Goal: Information Seeking & Learning: Get advice/opinions

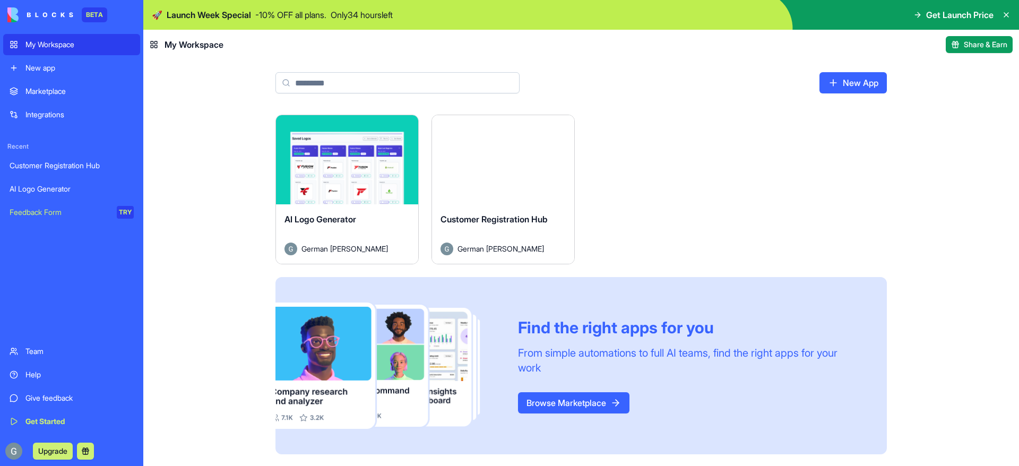
click at [282, 154] on div "Launch" at bounding box center [347, 159] width 142 height 89
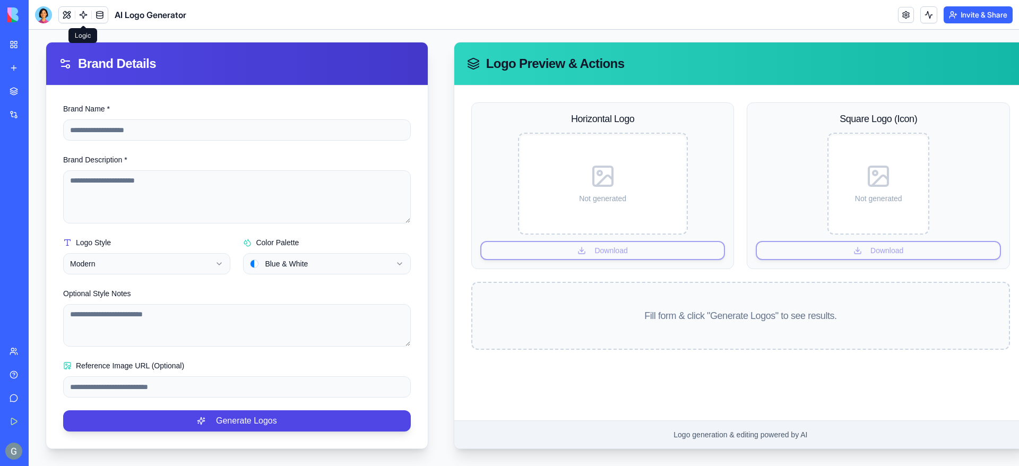
scroll to position [96, 0]
click at [222, 254] on html "**********" at bounding box center [524, 200] width 990 height 532
drag, startPoint x: 229, startPoint y: 237, endPoint x: 212, endPoint y: 211, distance: 30.3
click at [229, 236] on html "**********" at bounding box center [524, 200] width 990 height 532
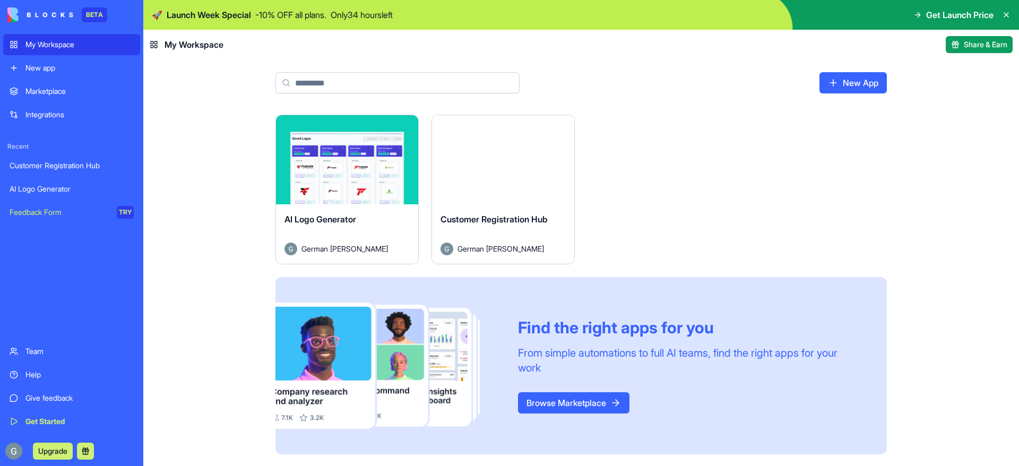
click at [57, 216] on div "Feedback Form" at bounding box center [60, 212] width 100 height 11
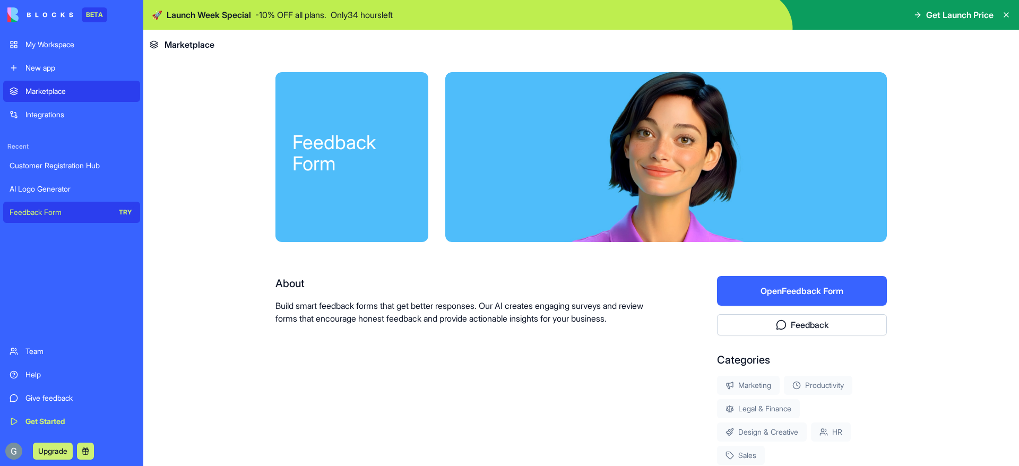
click at [73, 51] on link "My Workspace" at bounding box center [71, 44] width 137 height 21
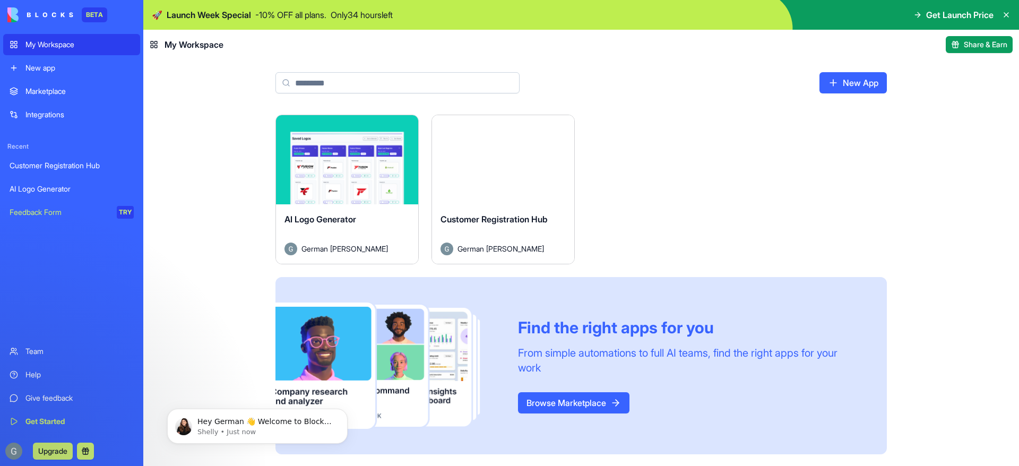
click at [529, 166] on button "Launch" at bounding box center [503, 159] width 80 height 21
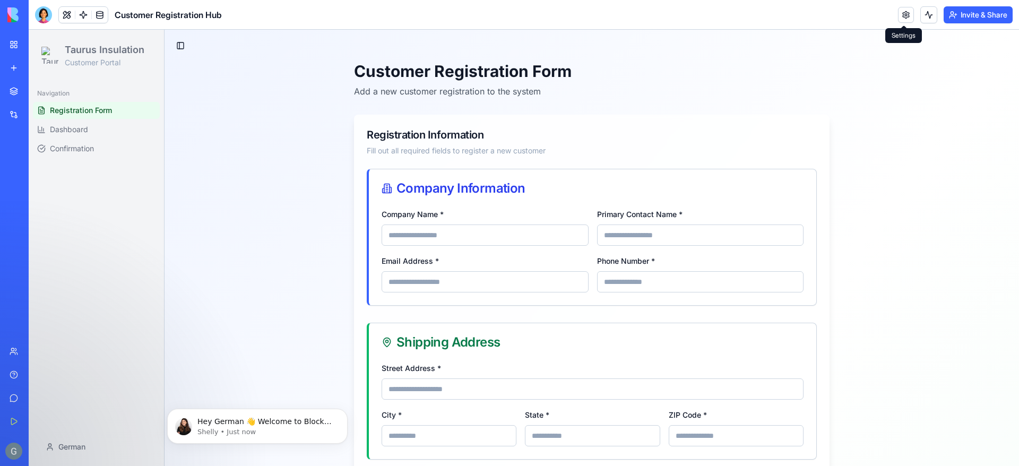
click at [903, 13] on link at bounding box center [906, 15] width 16 height 16
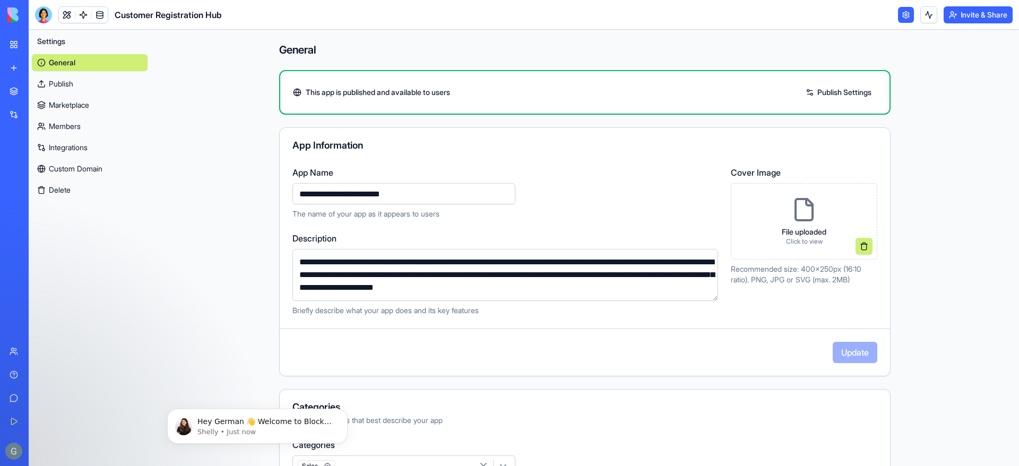
click at [903, 13] on link at bounding box center [906, 15] width 16 height 16
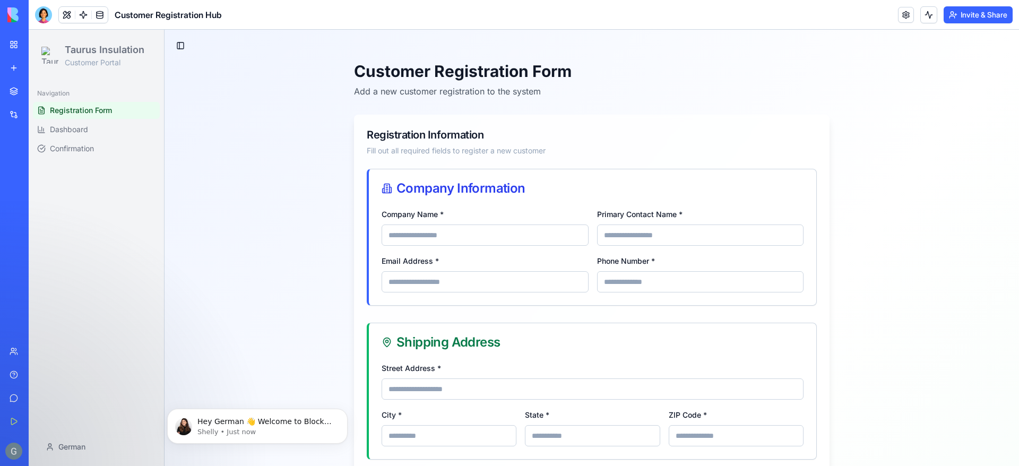
click at [903, 13] on link at bounding box center [906, 15] width 16 height 16
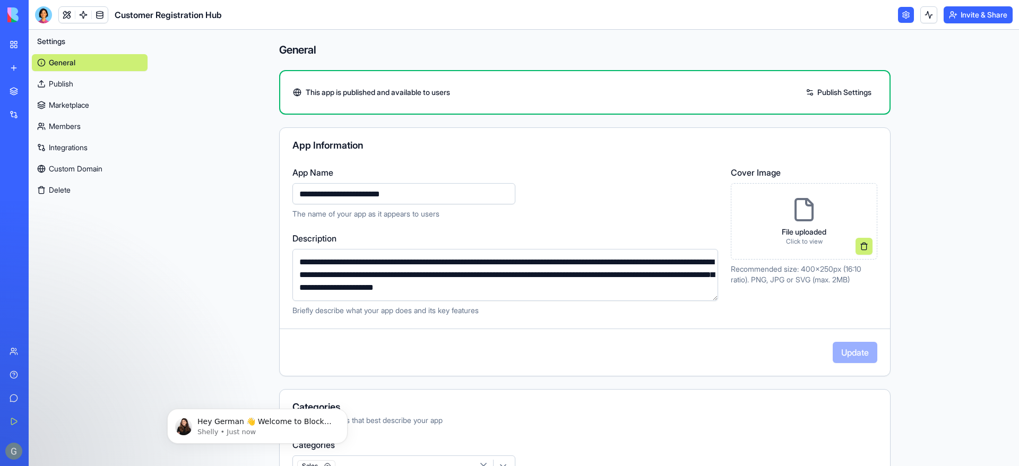
click at [903, 13] on link at bounding box center [906, 15] width 16 height 16
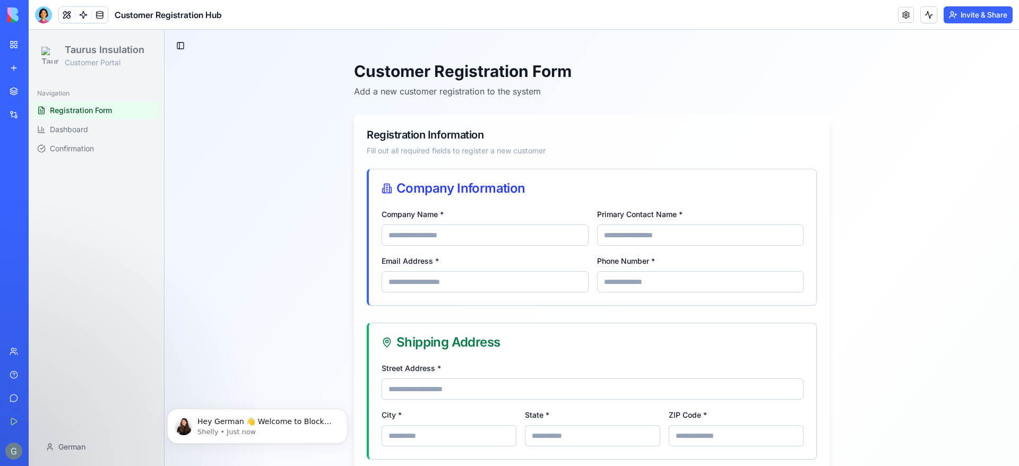
click at [953, 18] on button "Invite & Share" at bounding box center [978, 14] width 69 height 17
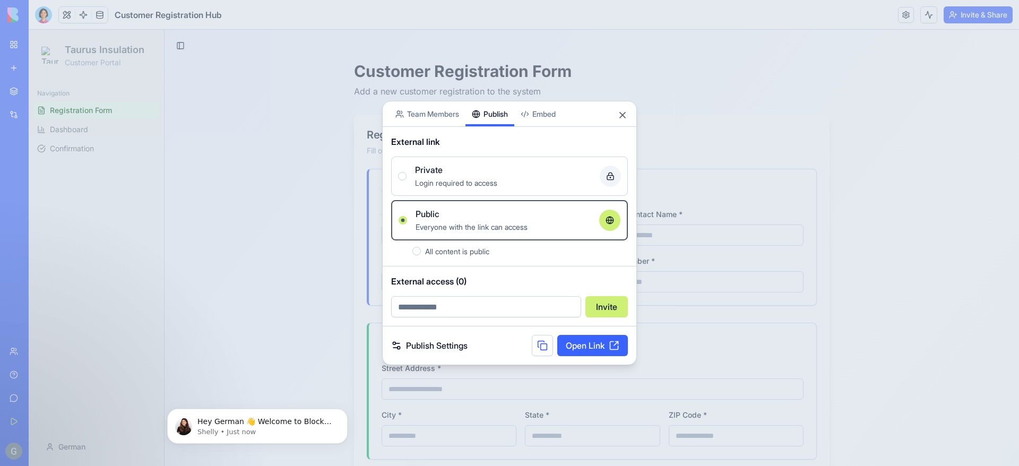
click at [496, 134] on div "Share App Team Members Publish Embed External link Private Login required to ac…" at bounding box center [509, 233] width 255 height 264
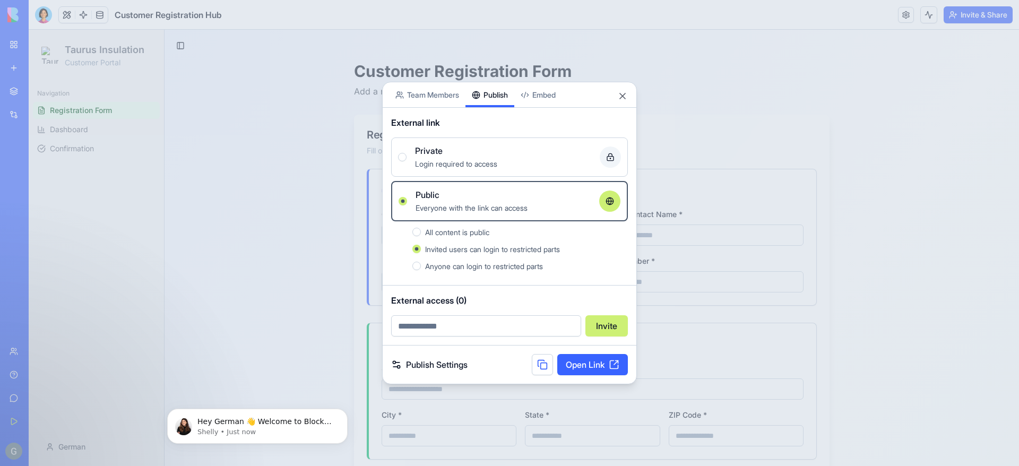
click at [461, 163] on span "Login required to access" at bounding box center [456, 163] width 82 height 9
click at [407, 161] on button "Private Login required to access" at bounding box center [402, 157] width 8 height 8
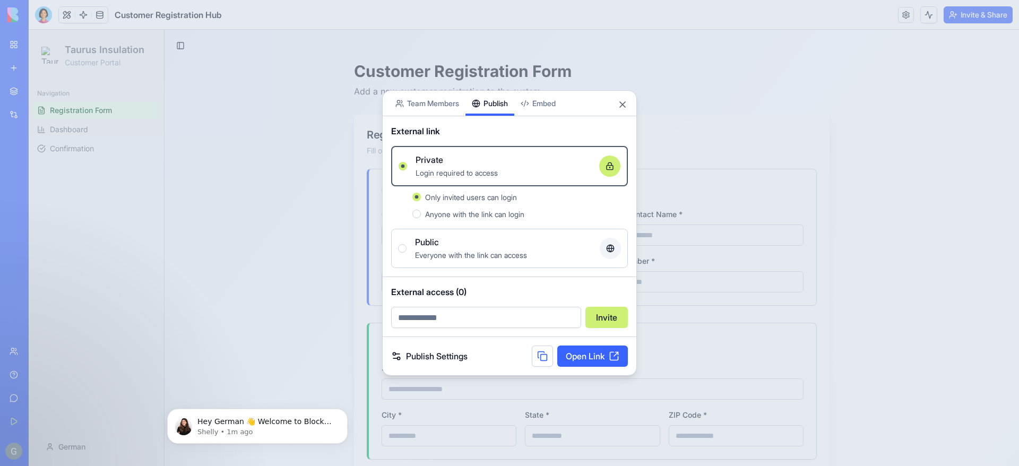
click at [607, 168] on rect at bounding box center [610, 168] width 6 height 4
click at [407, 168] on button "Private Login required to access" at bounding box center [403, 166] width 8 height 8
click at [929, 49] on div at bounding box center [509, 233] width 1019 height 466
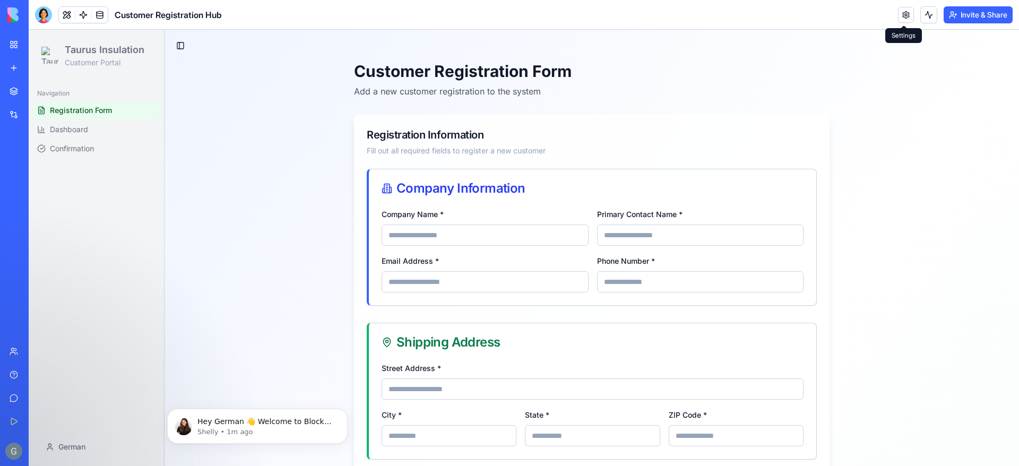
click at [901, 9] on link at bounding box center [906, 15] width 16 height 16
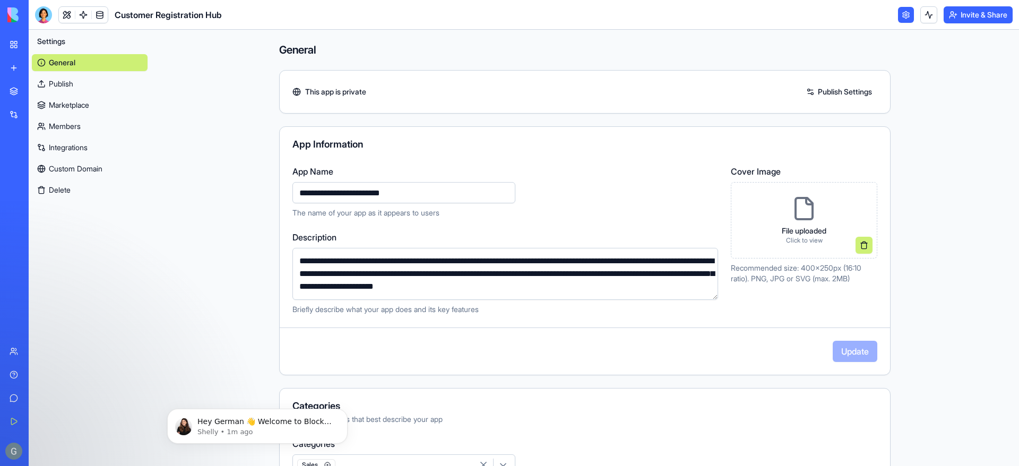
click at [801, 219] on icon at bounding box center [804, 208] width 17 height 21
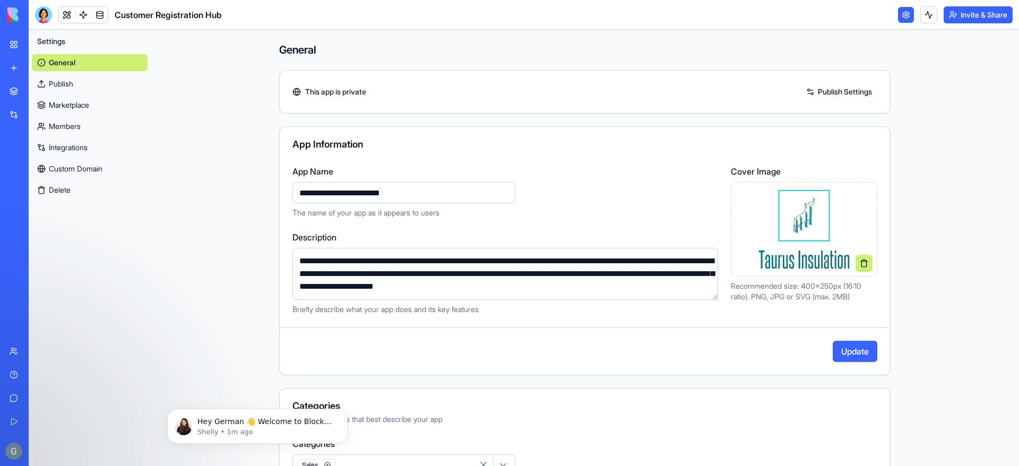
click at [852, 355] on button "Update" at bounding box center [855, 351] width 45 height 21
click at [835, 92] on link "Publish Settings" at bounding box center [839, 91] width 76 height 17
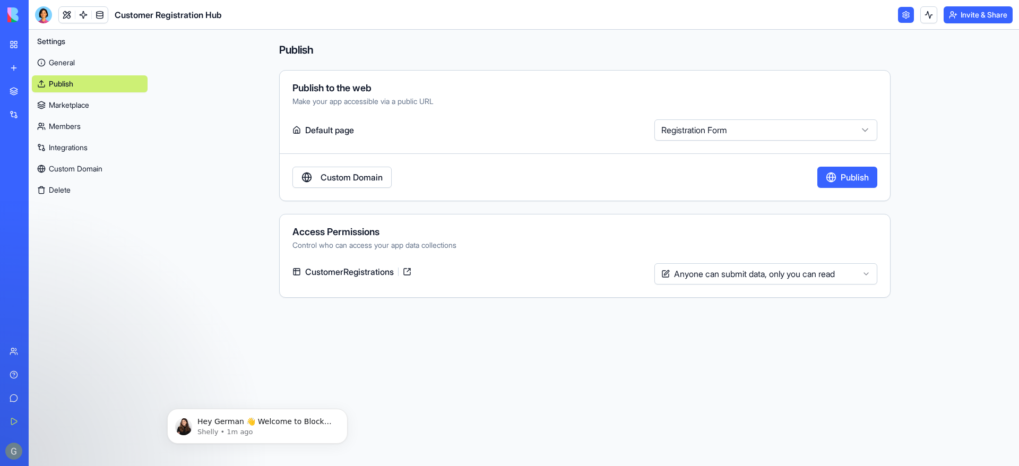
click at [326, 129] on label "Default page" at bounding box center [471, 129] width 358 height 21
click at [692, 129] on html "**********" at bounding box center [509, 233] width 1019 height 466
click at [843, 180] on button "Publish" at bounding box center [847, 177] width 60 height 21
click at [64, 61] on link "General" at bounding box center [90, 62] width 116 height 17
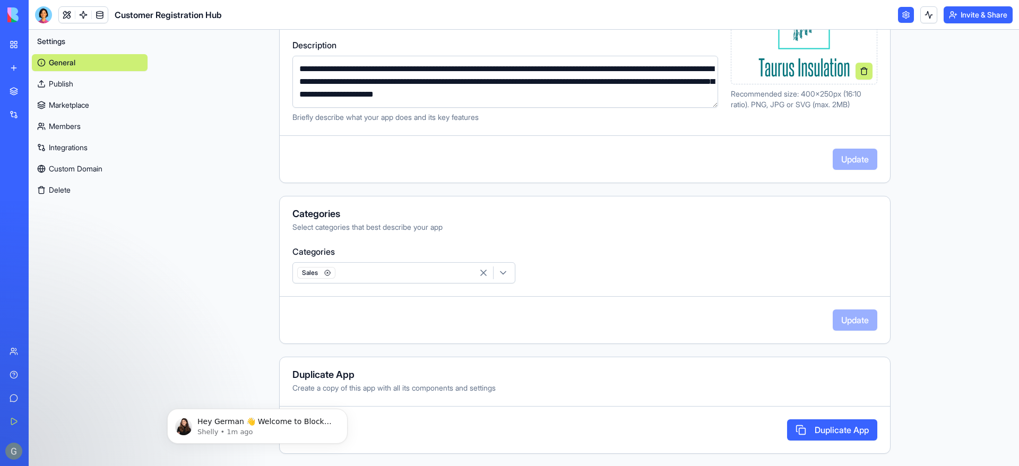
scroll to position [194, 0]
click at [1000, 15] on button "Invite & Share" at bounding box center [978, 14] width 69 height 17
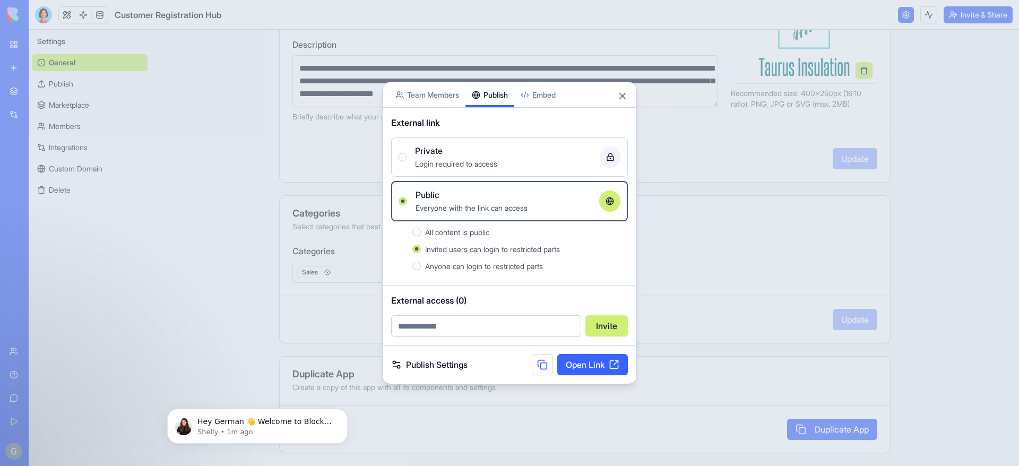
click at [503, 151] on div "Private" at bounding box center [503, 150] width 176 height 13
click at [407, 153] on button "Private Login required to access" at bounding box center [402, 157] width 8 height 8
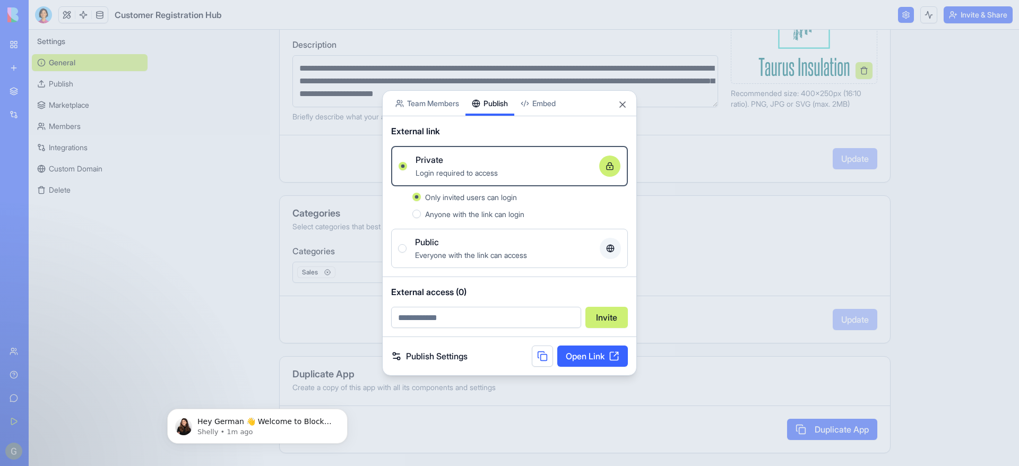
click at [544, 360] on button at bounding box center [542, 355] width 21 height 21
click at [420, 215] on div at bounding box center [416, 214] width 8 height 8
click at [420, 215] on button "Anyone with the link can login" at bounding box center [416, 214] width 8 height 8
click at [407, 252] on div "Public Everyone with the link can access" at bounding box center [509, 248] width 223 height 25
click at [407, 252] on button "Public Everyone with the link can access" at bounding box center [402, 248] width 8 height 8
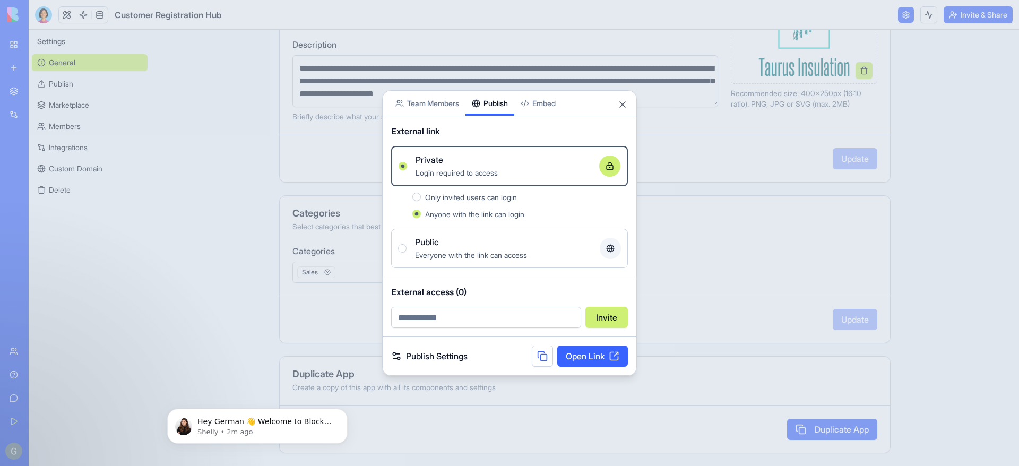
scroll to position [194, 0]
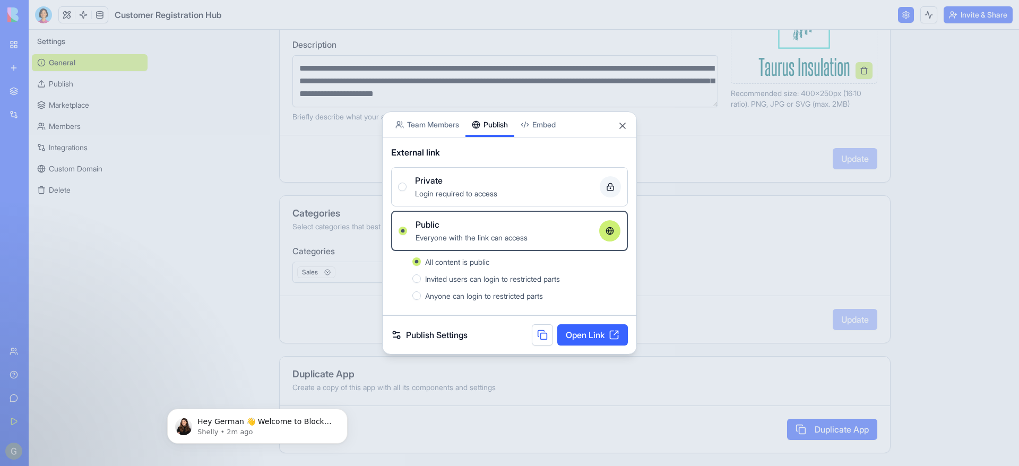
click at [451, 182] on div "Private" at bounding box center [503, 180] width 176 height 13
click at [407, 183] on button "Private Login required to access" at bounding box center [402, 187] width 8 height 8
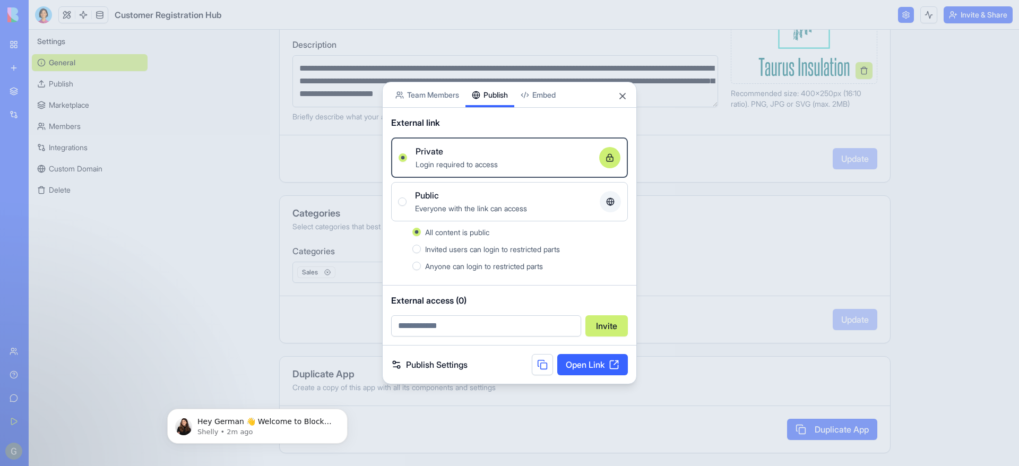
scroll to position [193, 0]
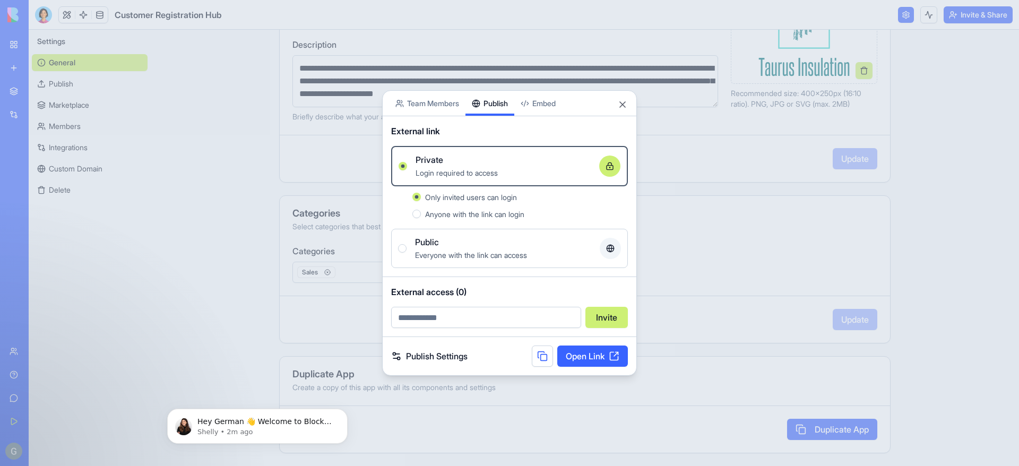
click at [435, 217] on span "Anyone with the link can login" at bounding box center [474, 214] width 99 height 9
click at [421, 217] on button "Anyone with the link can login" at bounding box center [416, 214] width 8 height 8
click at [541, 360] on button at bounding box center [542, 355] width 21 height 21
click at [453, 244] on div "Public" at bounding box center [503, 242] width 176 height 13
click at [407, 244] on button "Public Everyone with the link can access" at bounding box center [402, 248] width 8 height 8
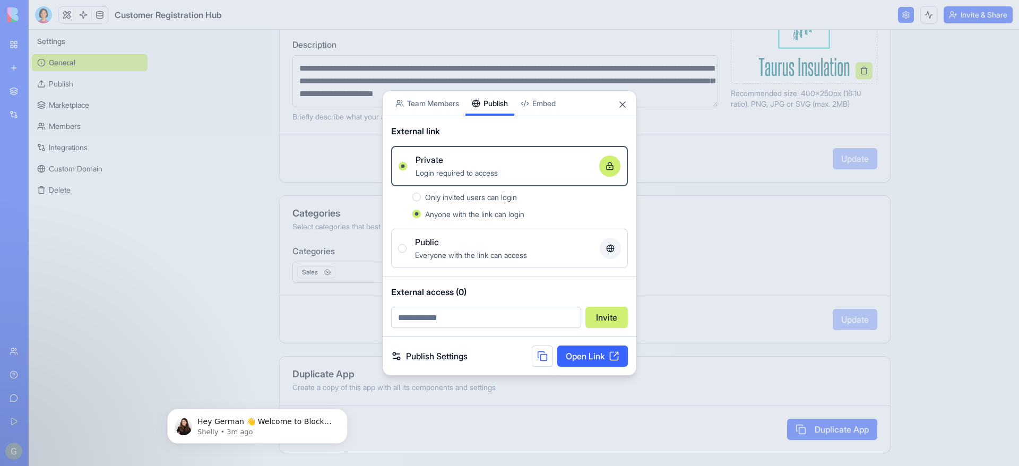
scroll to position [194, 0]
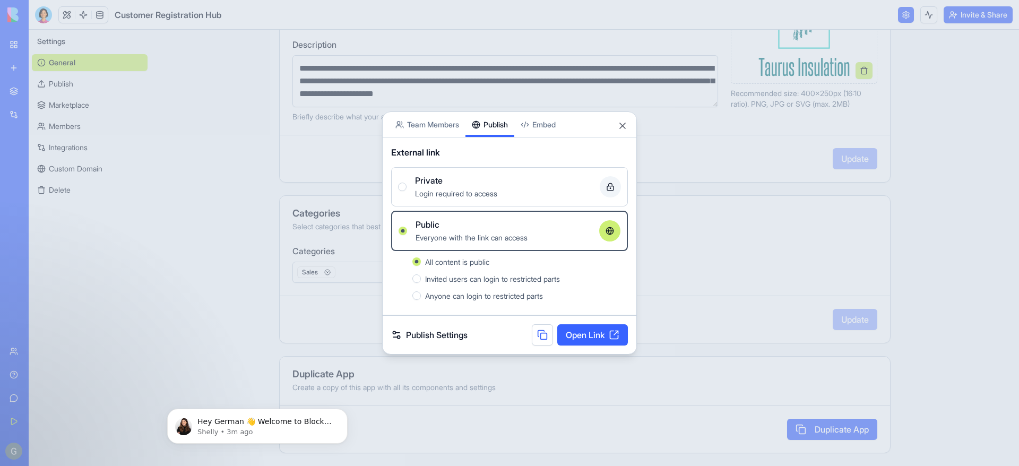
click at [459, 280] on span "Invited users can login to restricted parts" at bounding box center [492, 278] width 135 height 9
click at [421, 280] on button "Invited users can login to restricted parts" at bounding box center [416, 278] width 8 height 8
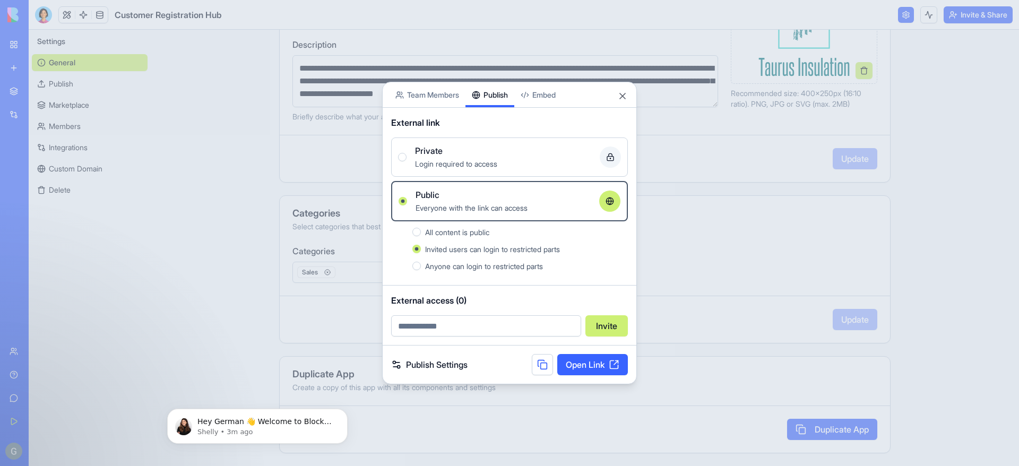
click at [439, 148] on span "Private" at bounding box center [429, 150] width 28 height 13
click at [407, 153] on button "Private Login required to access" at bounding box center [402, 157] width 8 height 8
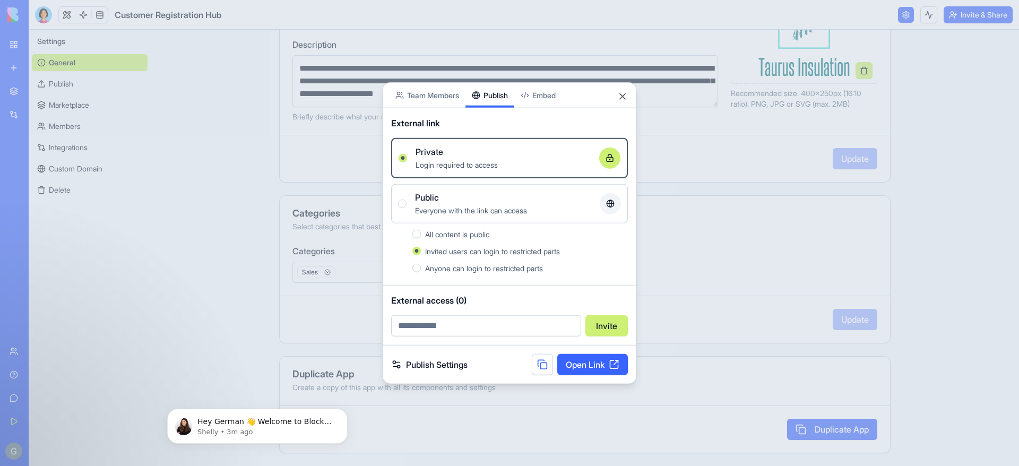
scroll to position [193, 0]
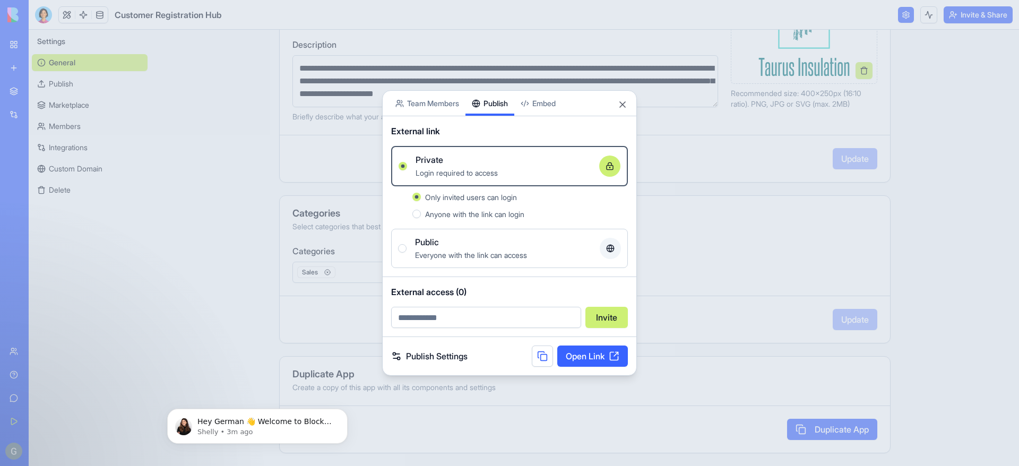
click at [438, 214] on span "Anyone with the link can login" at bounding box center [474, 214] width 99 height 9
click at [421, 214] on button "Anyone with the link can login" at bounding box center [416, 214] width 8 height 8
click at [451, 249] on div "Everyone with the link can access" at bounding box center [503, 254] width 176 height 13
click at [407, 249] on button "Public Everyone with the link can access" at bounding box center [402, 248] width 8 height 8
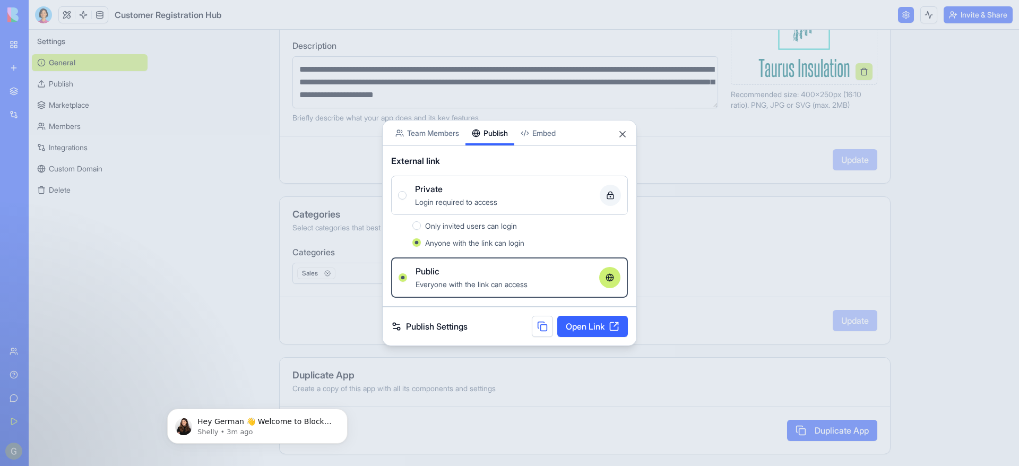
scroll to position [194, 0]
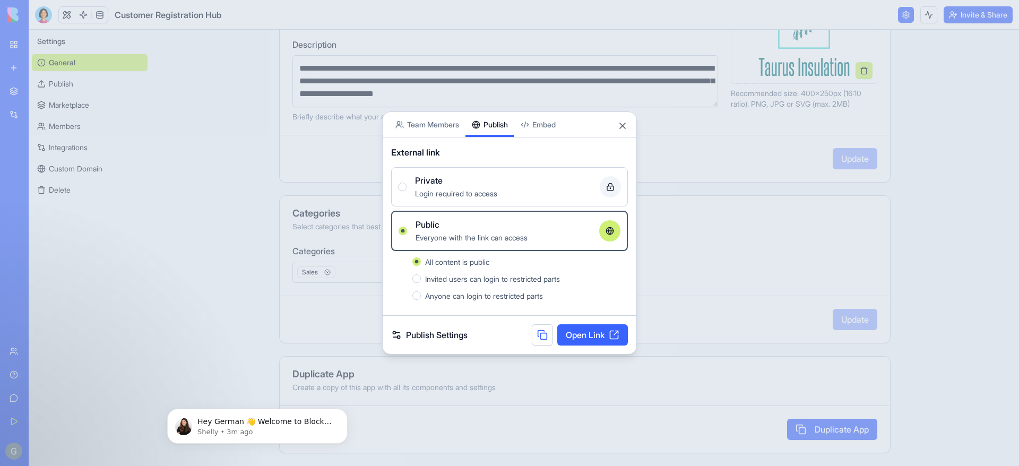
click at [443, 284] on div "Invited users can login to restricted parts" at bounding box center [526, 278] width 203 height 13
click at [421, 283] on button "Invited users can login to restricted parts" at bounding box center [416, 278] width 8 height 8
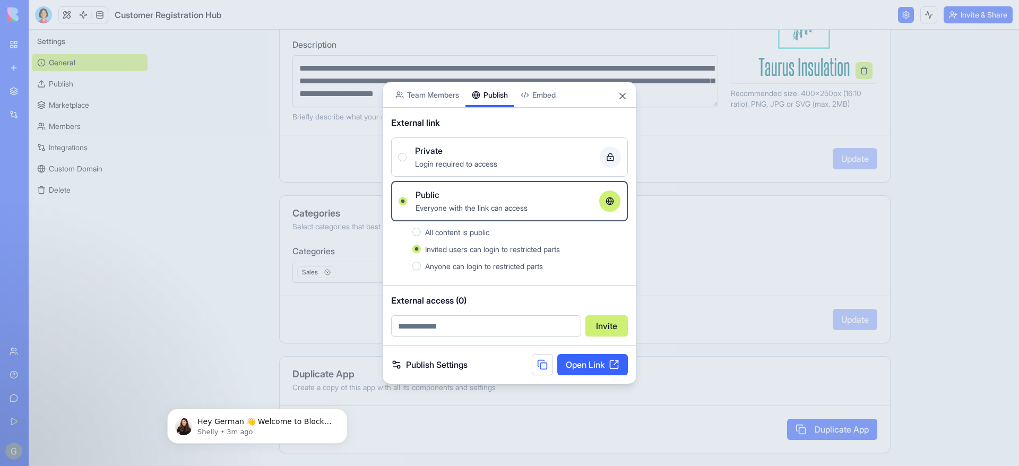
click at [593, 371] on link "Open Link" at bounding box center [592, 364] width 71 height 21
click at [545, 365] on button at bounding box center [542, 364] width 21 height 21
click at [483, 164] on span "Login required to access" at bounding box center [456, 163] width 82 height 9
click at [407, 161] on button "Private Login required to access" at bounding box center [402, 157] width 8 height 8
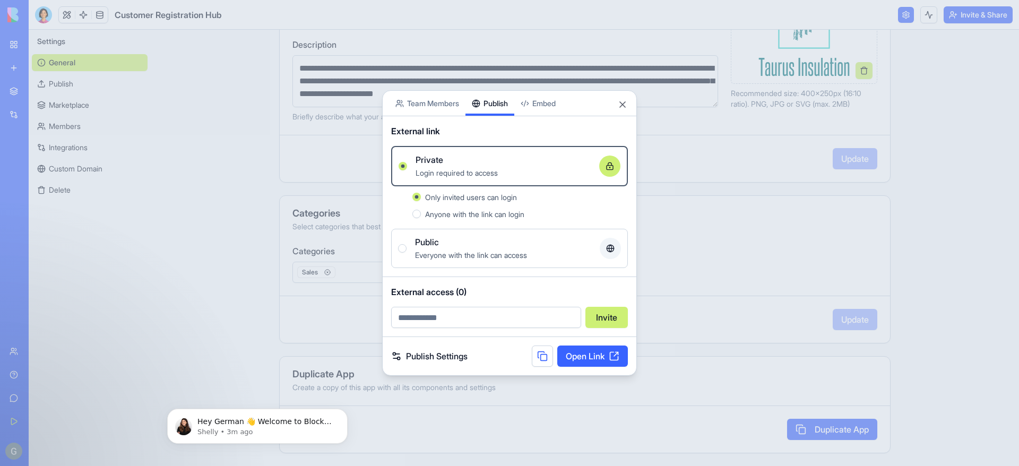
click at [430, 216] on span "Anyone with the link can login" at bounding box center [474, 214] width 99 height 9
click at [421, 216] on button "Anyone with the link can login" at bounding box center [416, 214] width 8 height 8
click at [595, 351] on link "Open Link" at bounding box center [592, 355] width 71 height 21
click at [498, 238] on div "Public" at bounding box center [503, 242] width 176 height 13
click at [407, 244] on button "Public Everyone with the link can access" at bounding box center [402, 248] width 8 height 8
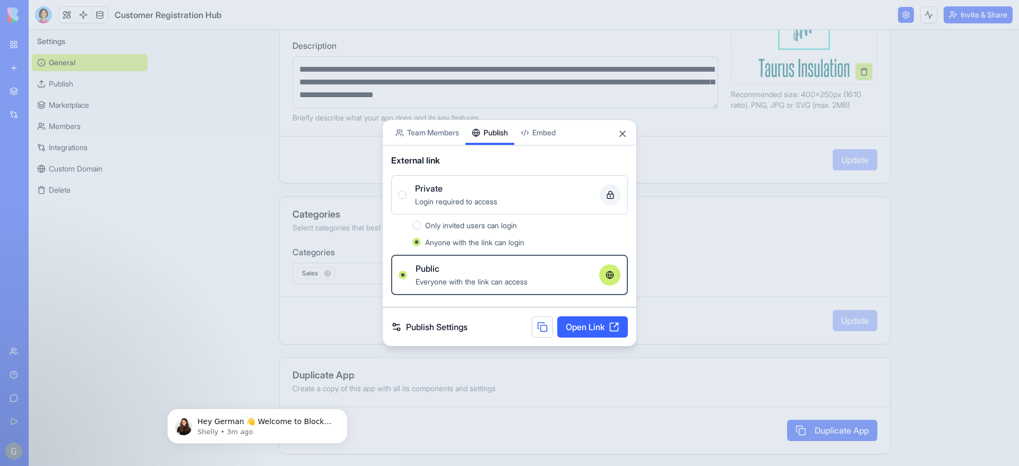
scroll to position [194, 0]
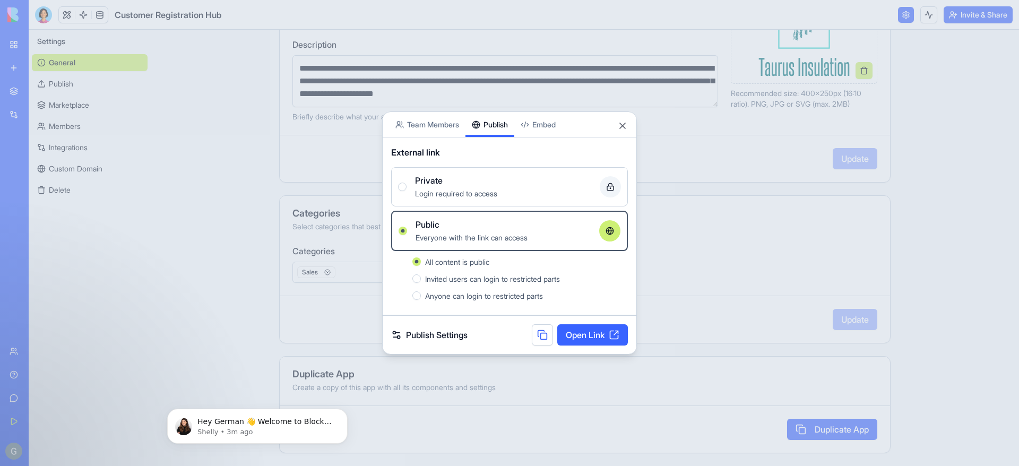
click at [485, 282] on span "Invited users can login to restricted parts" at bounding box center [492, 278] width 135 height 9
click at [421, 282] on button "Invited users can login to restricted parts" at bounding box center [416, 278] width 8 height 8
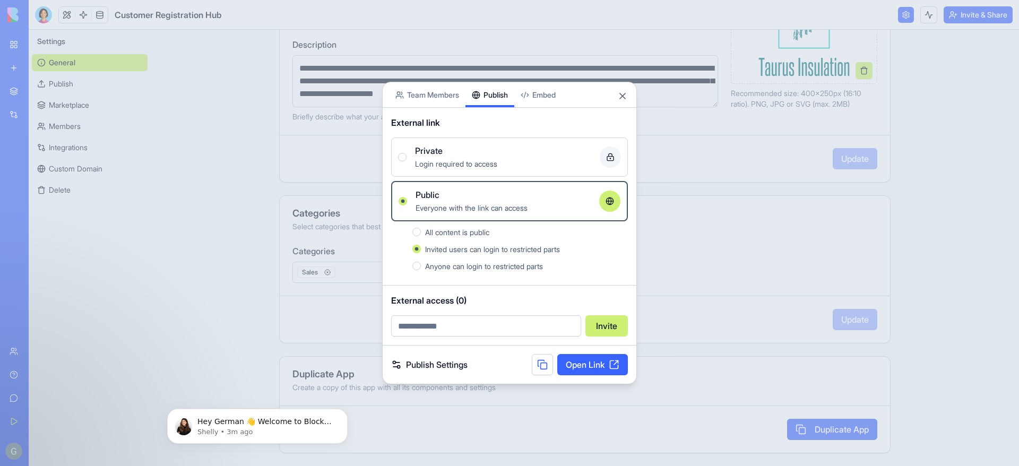
click at [453, 368] on link "Publish Settings" at bounding box center [429, 364] width 76 height 13
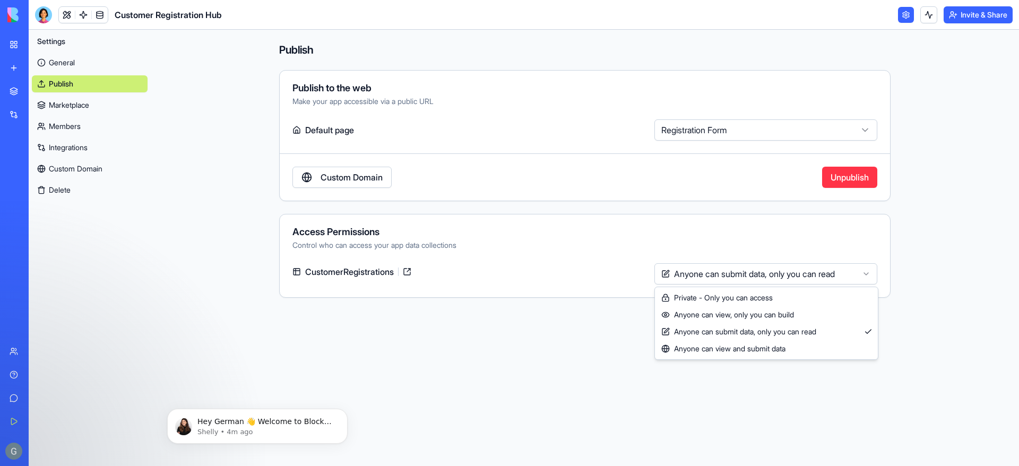
click at [837, 278] on html "**********" at bounding box center [509, 233] width 1019 height 466
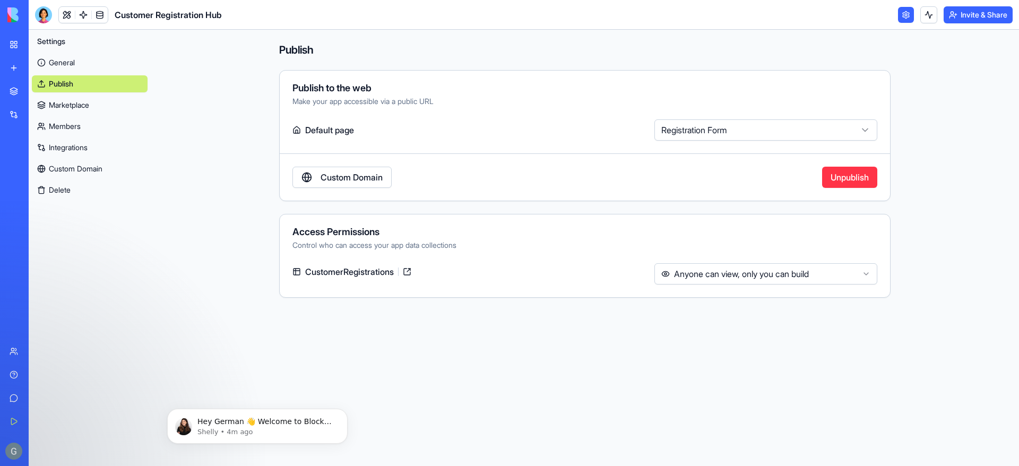
click at [989, 8] on button "Invite & Share" at bounding box center [978, 14] width 69 height 17
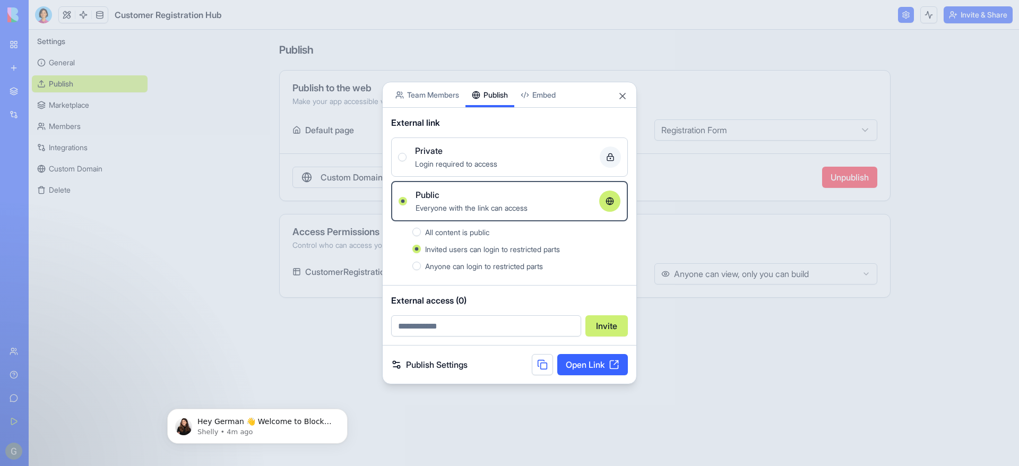
click at [549, 371] on button at bounding box center [542, 364] width 21 height 21
click at [539, 368] on button at bounding box center [542, 364] width 21 height 21
click at [620, 93] on button "Close" at bounding box center [622, 96] width 11 height 11
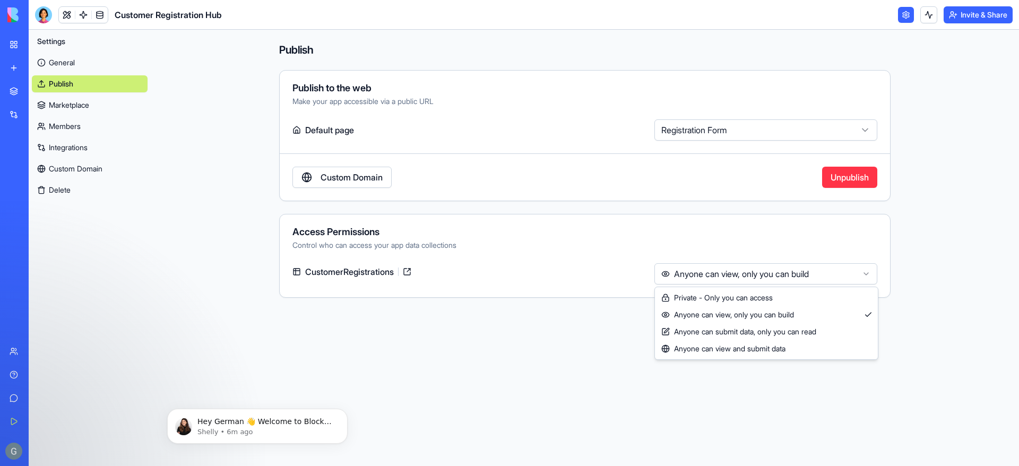
click at [772, 280] on html "**********" at bounding box center [509, 233] width 1019 height 466
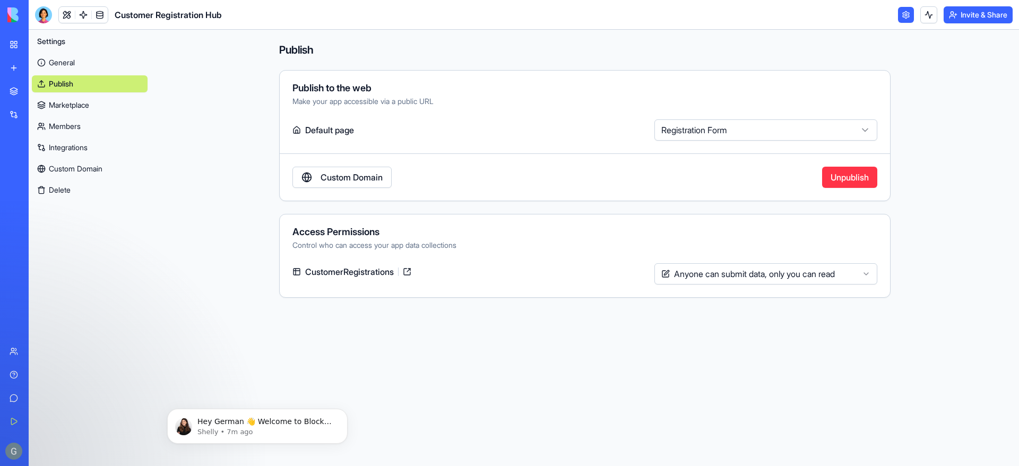
click at [605, 391] on main "**********" at bounding box center [585, 248] width 868 height 436
click at [973, 12] on button "Invite & Share" at bounding box center [978, 14] width 69 height 17
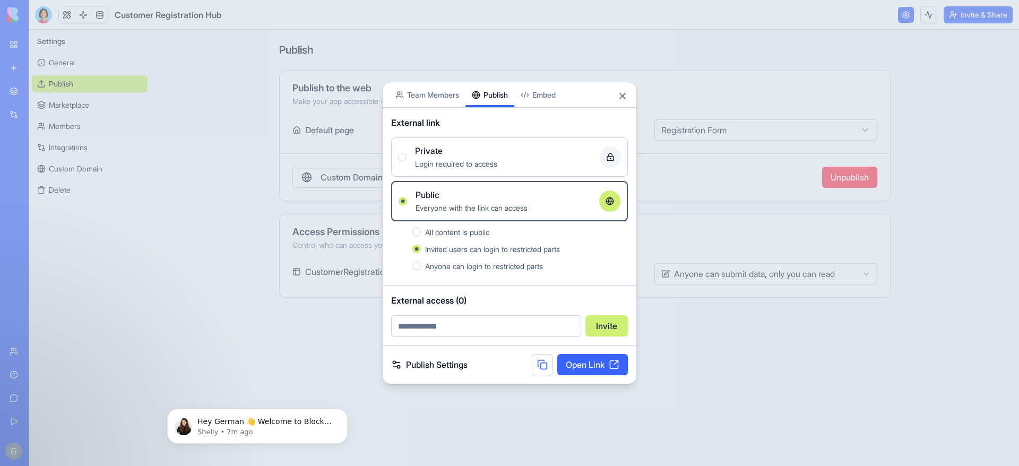
click at [447, 95] on body "**********" at bounding box center [509, 233] width 1019 height 466
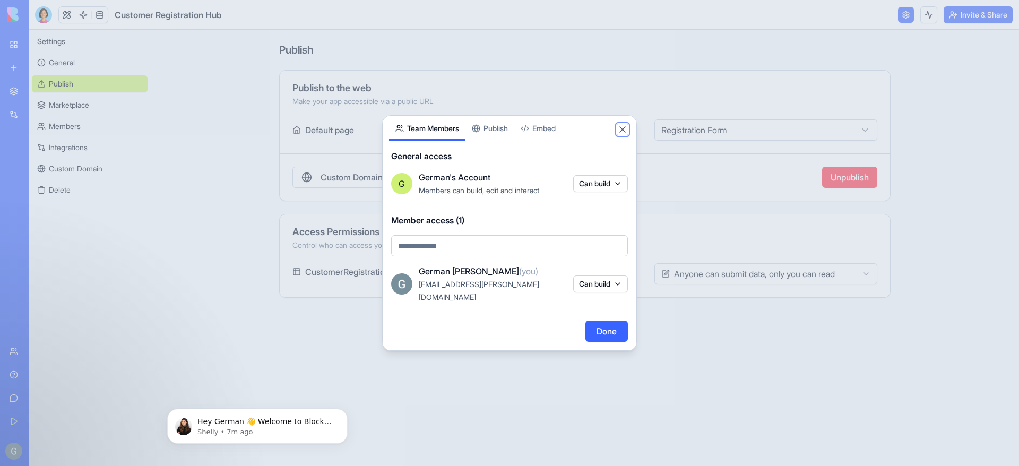
click at [617, 135] on button "Close" at bounding box center [622, 129] width 11 height 11
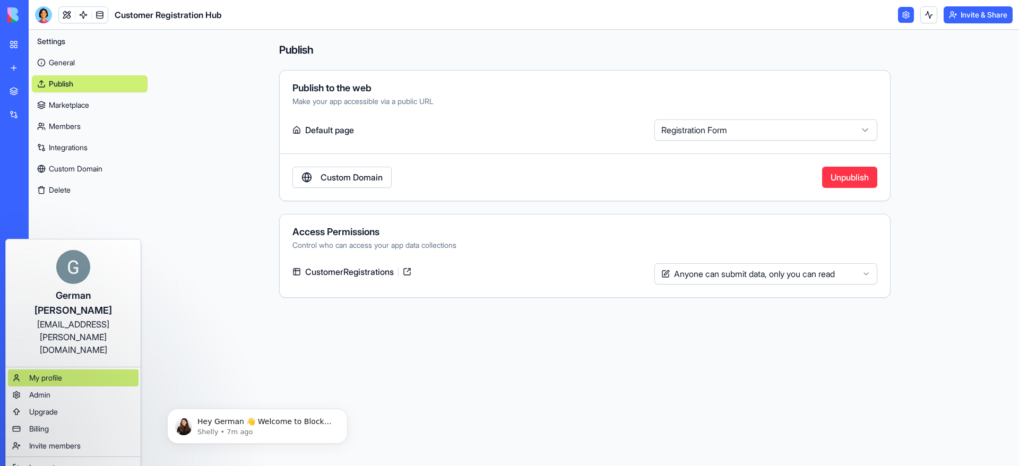
click at [62, 373] on span "My profile" at bounding box center [45, 378] width 33 height 11
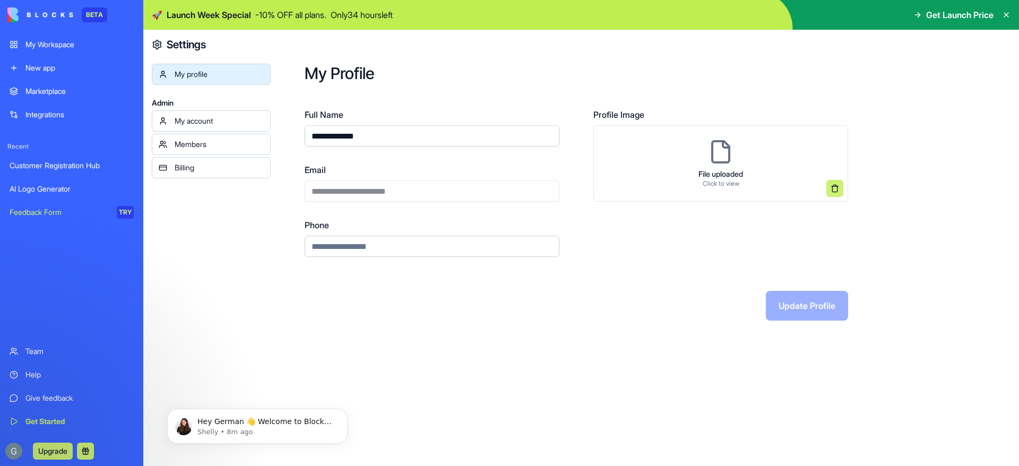
click at [348, 184] on div "**********" at bounding box center [432, 182] width 255 height 38
click at [226, 114] on link "My account" at bounding box center [211, 120] width 119 height 21
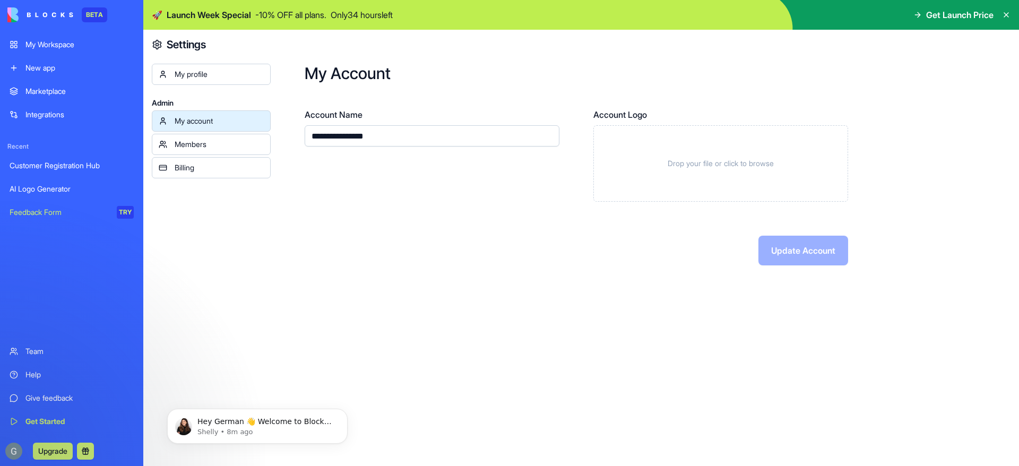
click at [220, 131] on link "My account" at bounding box center [211, 120] width 119 height 21
click at [219, 140] on div "Members" at bounding box center [219, 144] width 89 height 11
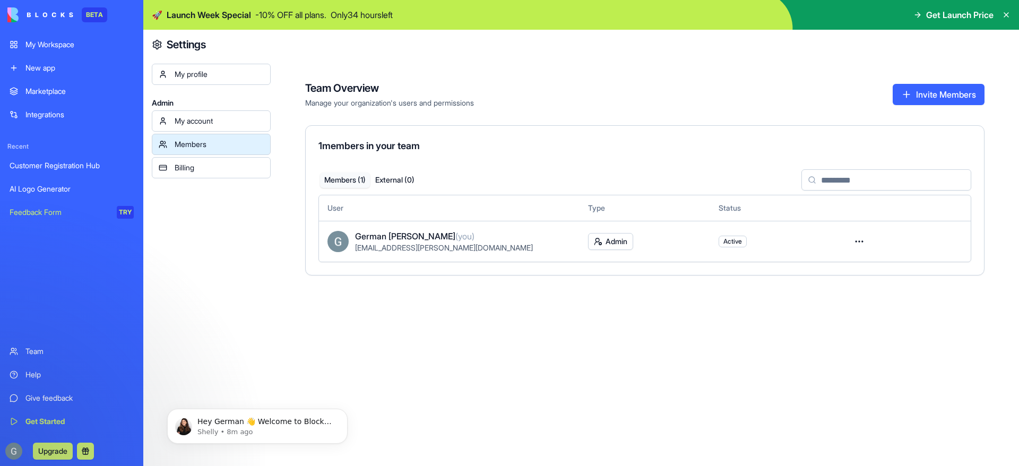
click at [212, 163] on div "Billing" at bounding box center [219, 167] width 89 height 11
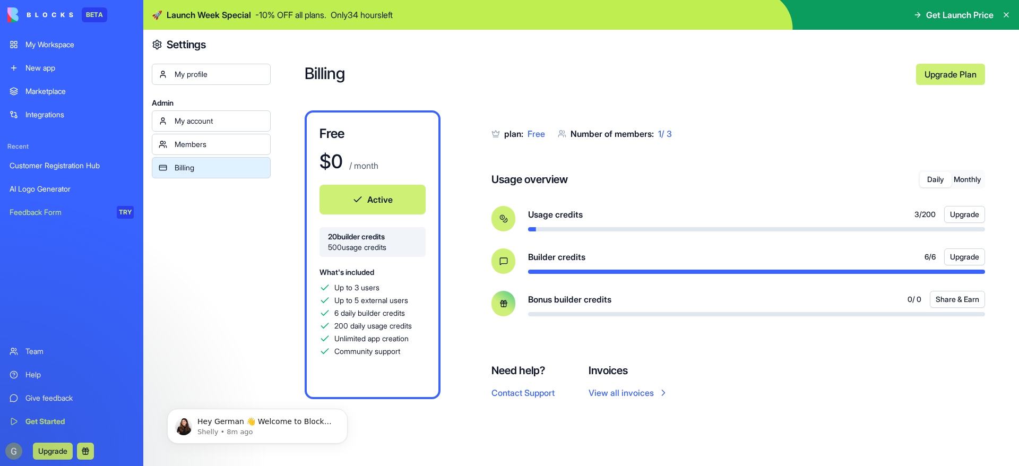
click at [546, 260] on span "Builder credits" at bounding box center [556, 256] width 57 height 13
click at [553, 299] on span "Bonus builder credits" at bounding box center [569, 299] width 83 height 13
click at [971, 184] on button "Monthly" at bounding box center [968, 179] width 32 height 15
click at [922, 174] on button "Daily" at bounding box center [936, 179] width 32 height 15
click at [189, 119] on div "My account" at bounding box center [219, 121] width 89 height 11
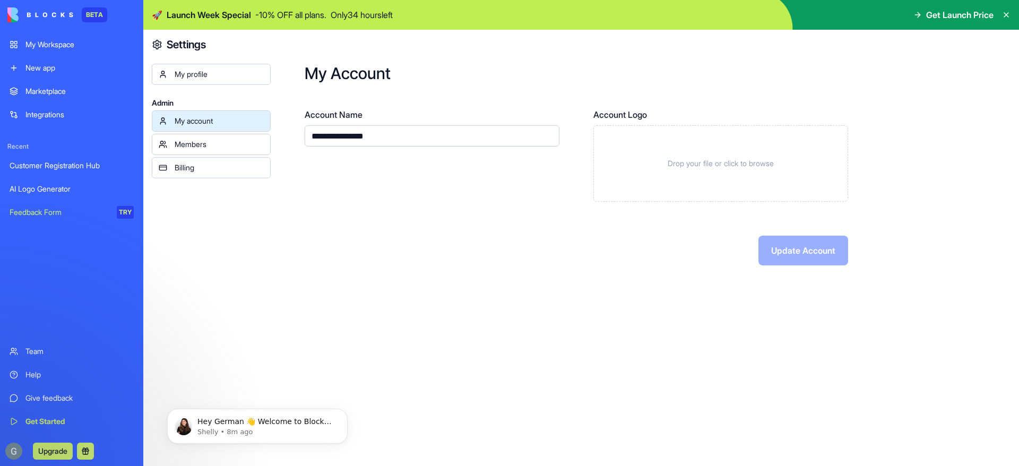
click at [200, 82] on link "My profile" at bounding box center [211, 74] width 119 height 21
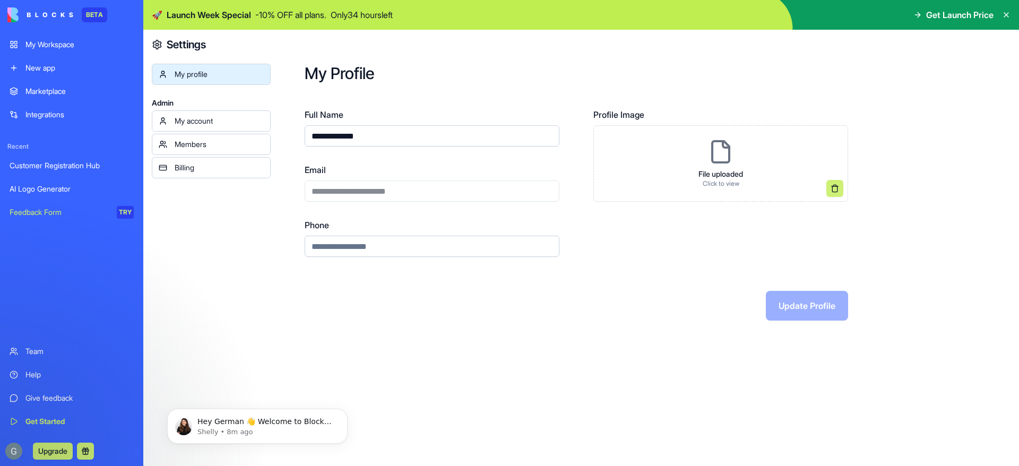
click at [416, 208] on div "**********" at bounding box center [432, 182] width 255 height 149
click at [405, 198] on div "**********" at bounding box center [432, 182] width 255 height 38
click at [503, 243] on input "Phone" at bounding box center [432, 246] width 255 height 21
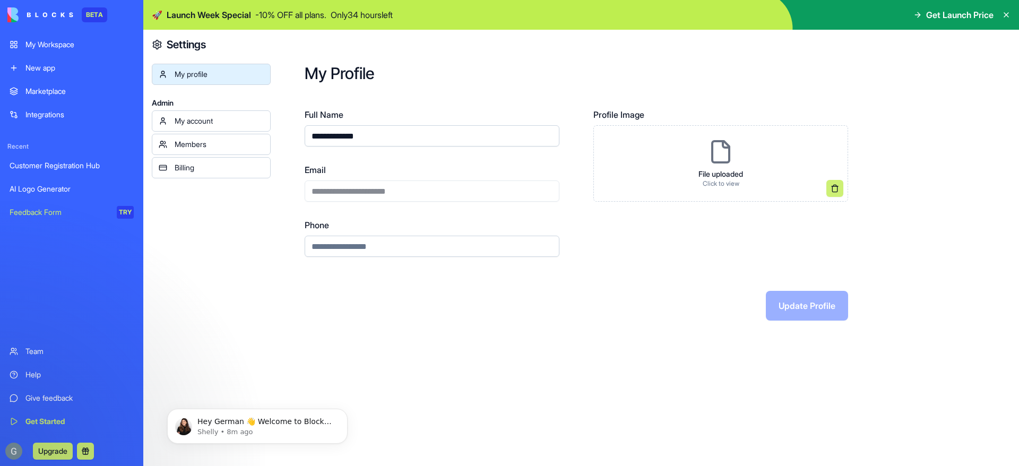
click at [611, 211] on div "Profile Image File uploaded Click to view" at bounding box center [720, 182] width 255 height 149
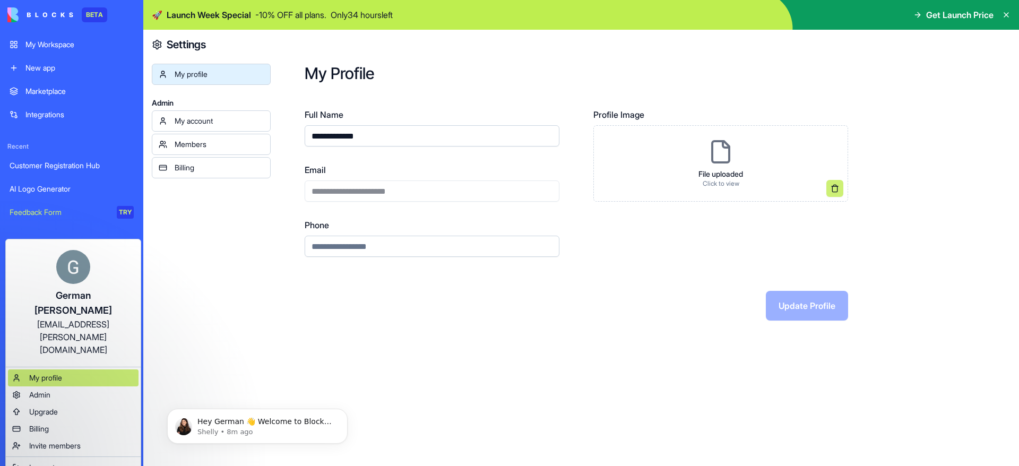
click at [68, 369] on div "My profile" at bounding box center [73, 377] width 131 height 17
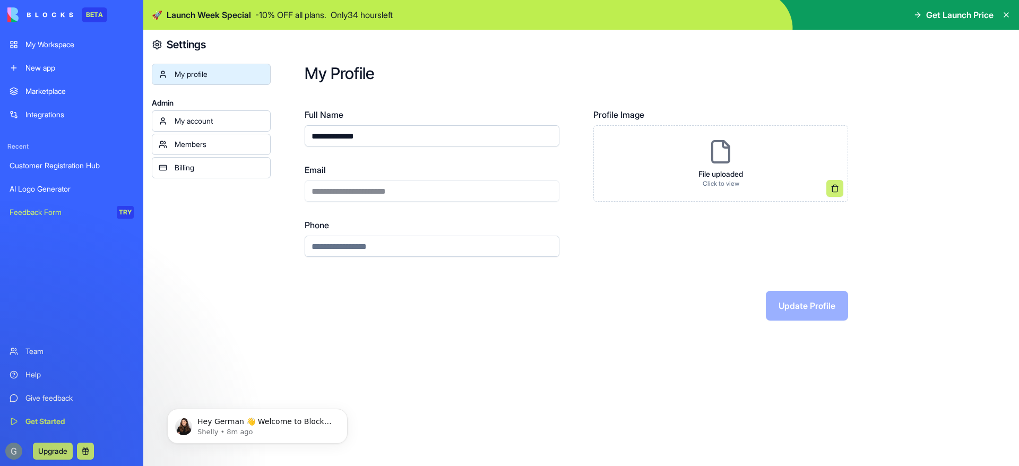
click at [221, 107] on span "Admin" at bounding box center [211, 103] width 119 height 11
click at [218, 117] on div "My account" at bounding box center [219, 121] width 89 height 11
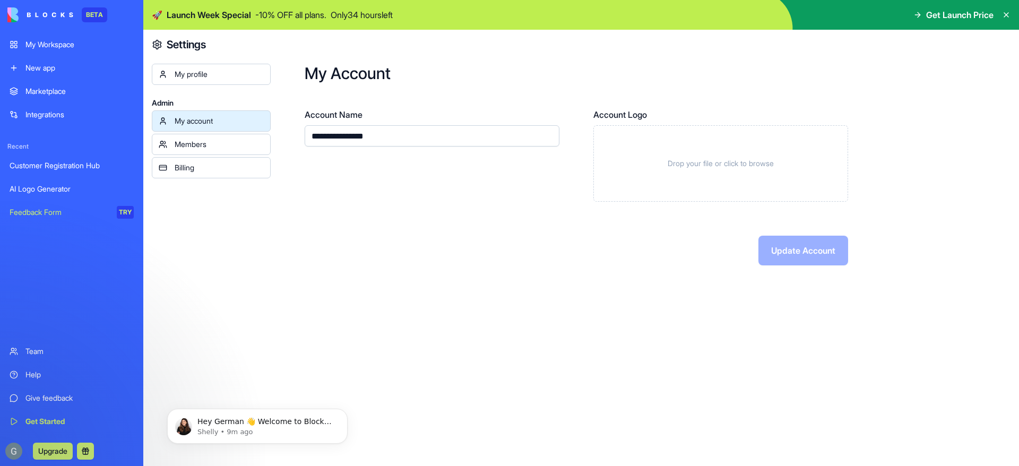
click at [971, 13] on span "Get Launch Price" at bounding box center [959, 14] width 67 height 13
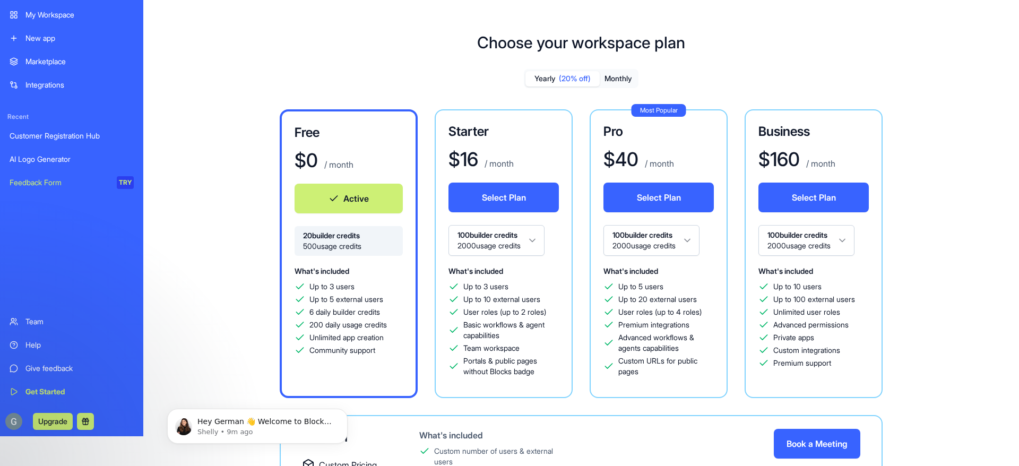
click at [304, 301] on icon at bounding box center [300, 299] width 11 height 11
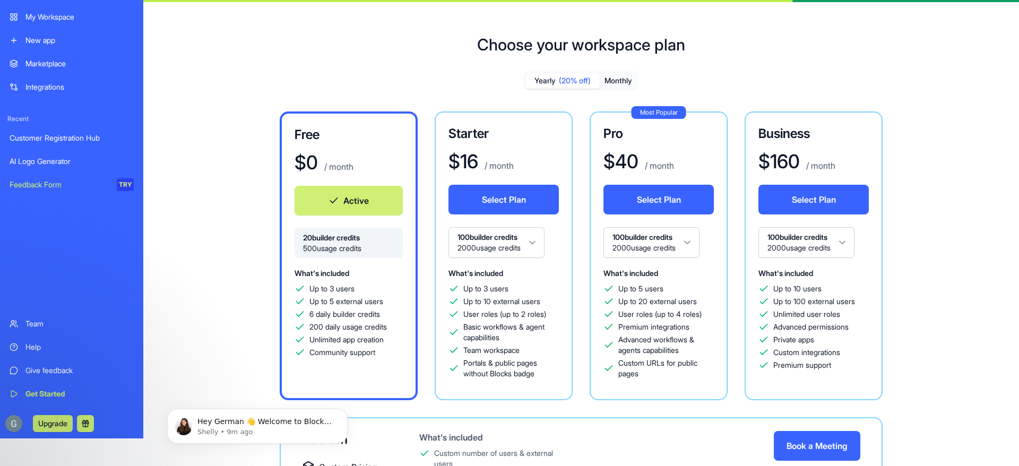
scroll to position [30, 0]
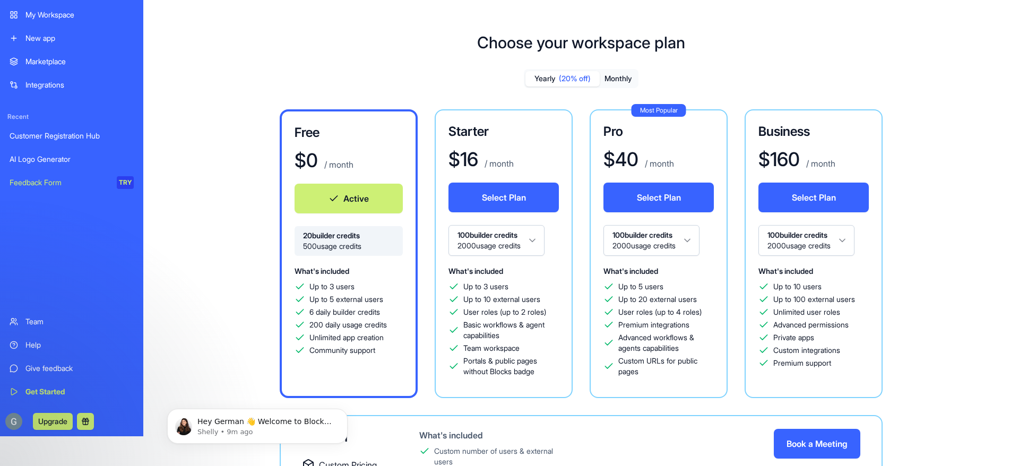
click at [60, 352] on link "Help" at bounding box center [71, 344] width 137 height 21
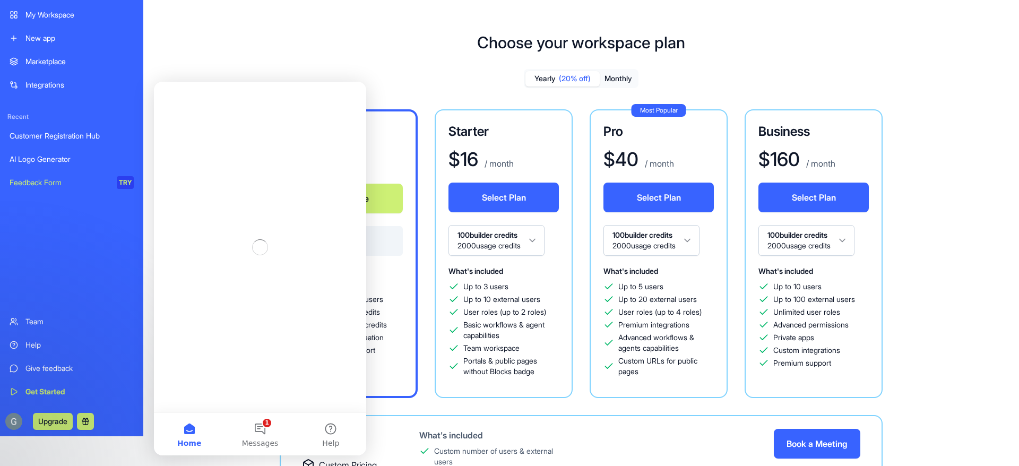
scroll to position [0, 0]
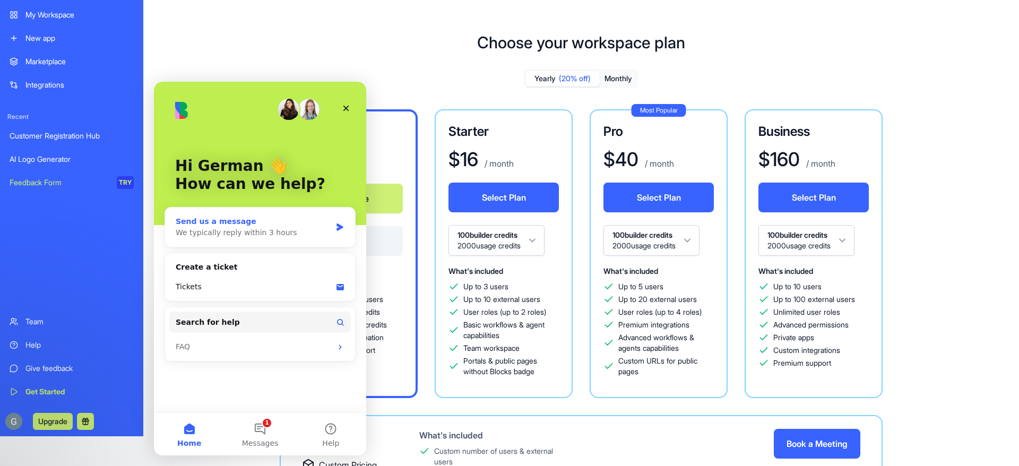
click at [227, 235] on div "We typically reply within 3 hours" at bounding box center [253, 232] width 155 height 11
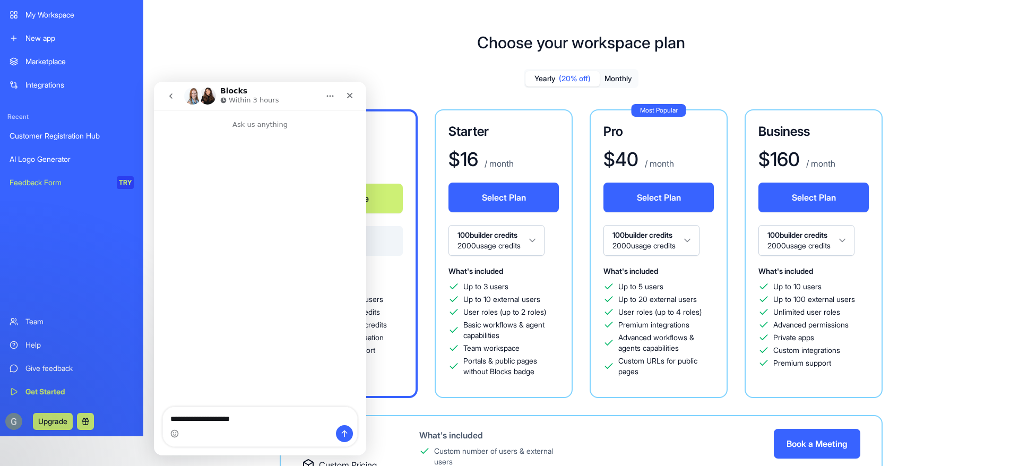
type textarea "**********"
